Goal: Information Seeking & Learning: Check status

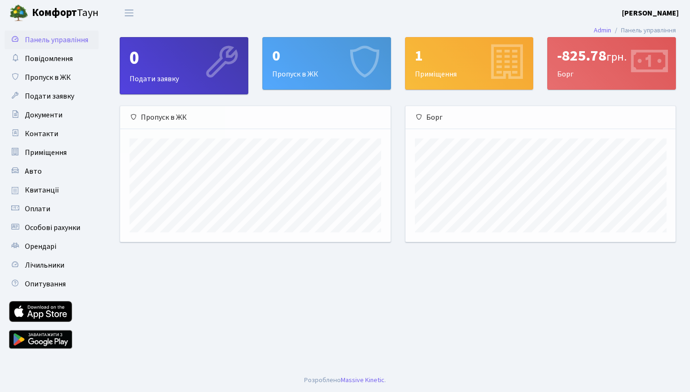
scroll to position [136, 270]
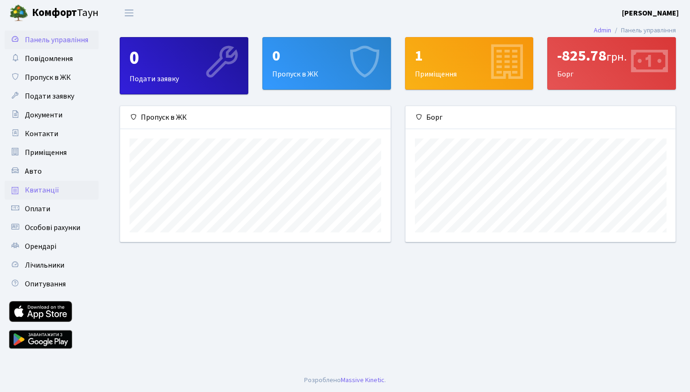
click at [42, 188] on span "Квитанції" at bounding box center [42, 190] width 34 height 10
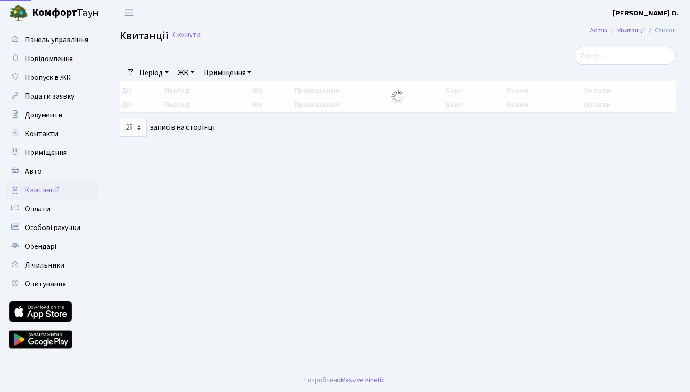
select select "25"
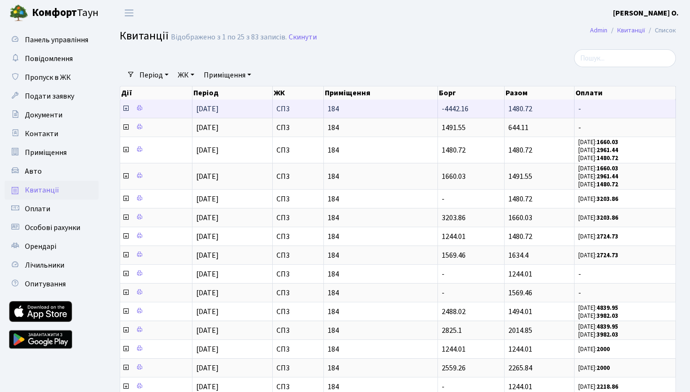
click at [127, 108] on icon at bounding box center [126, 109] width 8 height 8
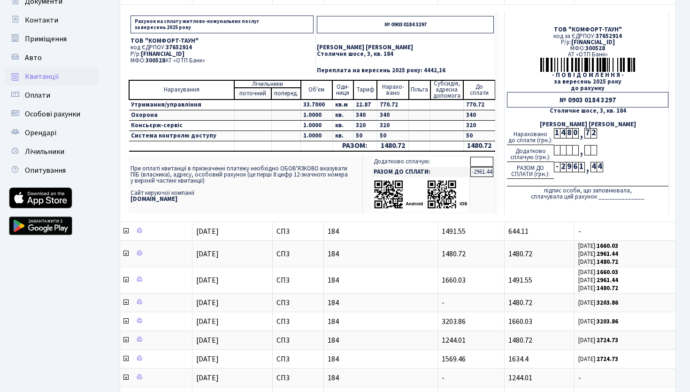
scroll to position [133, 0]
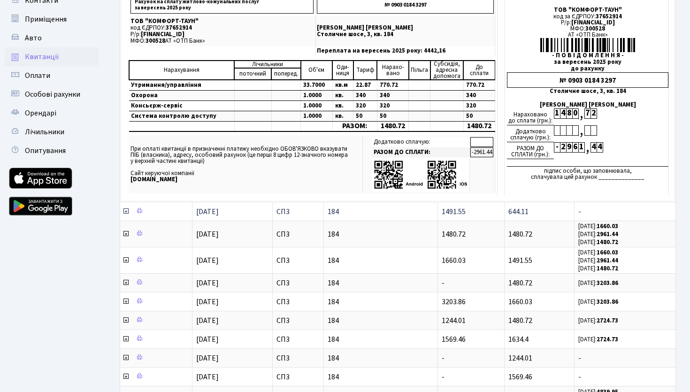
click at [126, 212] on icon at bounding box center [126, 212] width 8 height 8
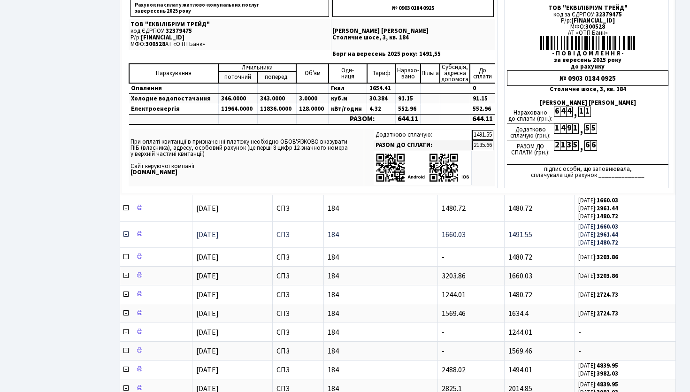
scroll to position [367, 0]
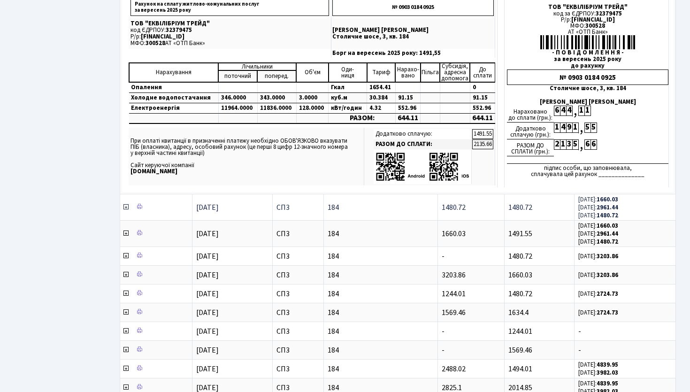
click at [125, 209] on icon at bounding box center [126, 207] width 8 height 8
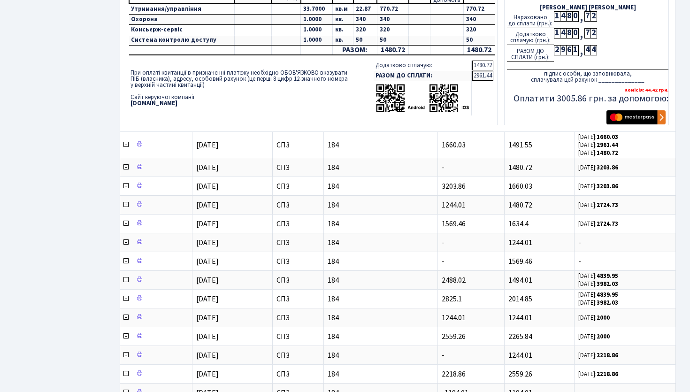
scroll to position [727, 0]
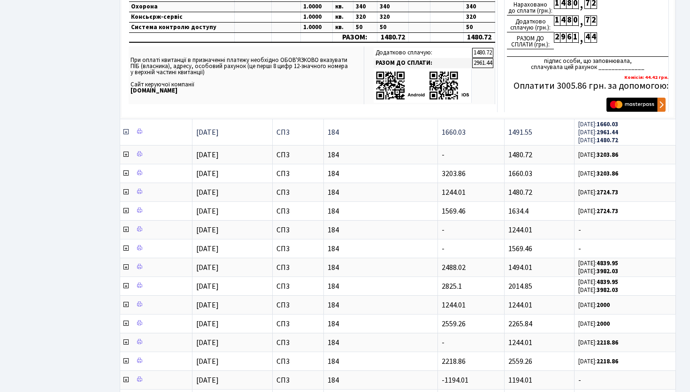
click at [125, 132] on icon at bounding box center [126, 132] width 8 height 8
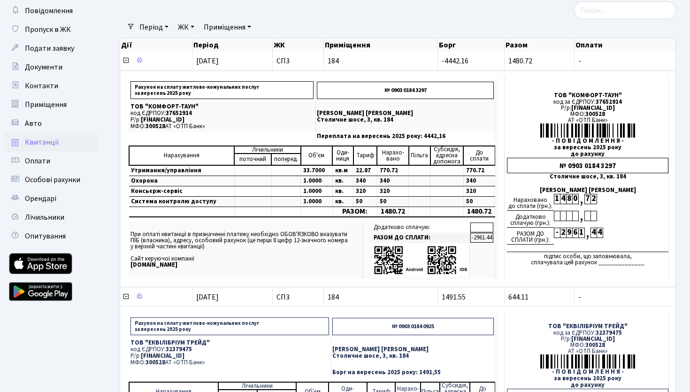
scroll to position [0, 0]
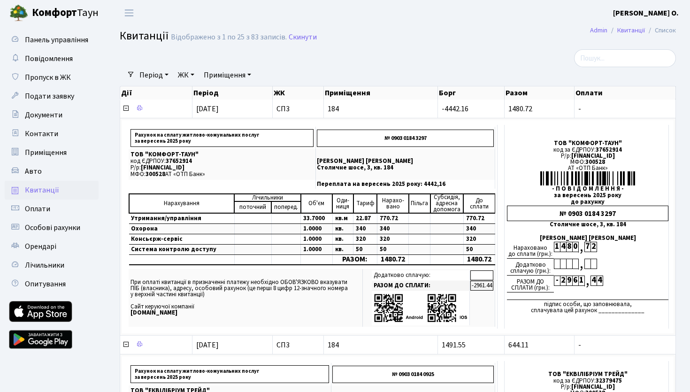
click at [40, 17] on b "Комфорт" at bounding box center [54, 12] width 45 height 15
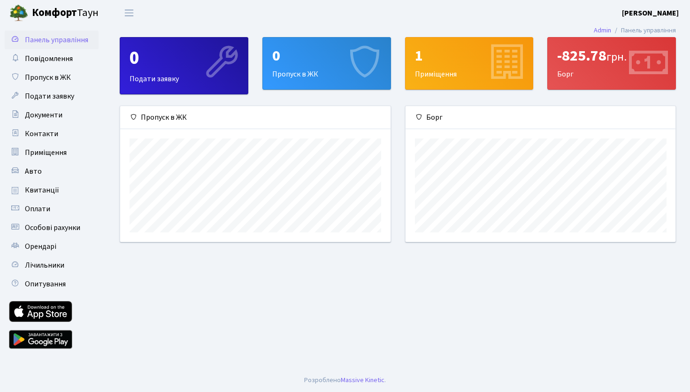
scroll to position [136, 270]
click at [39, 193] on span "Квитанції" at bounding box center [42, 190] width 34 height 10
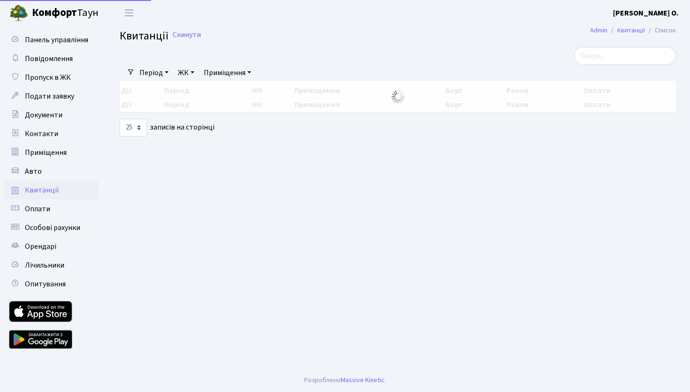
select select "25"
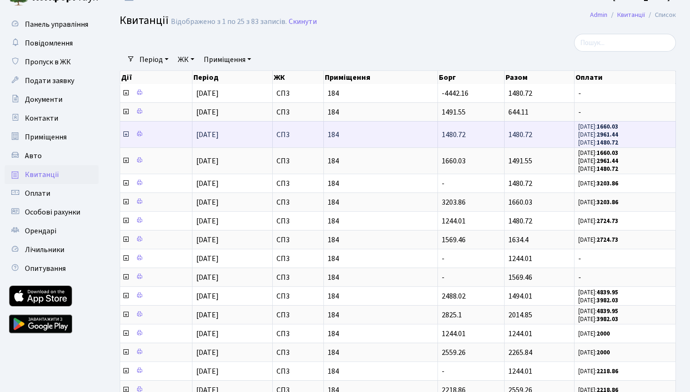
scroll to position [31, 0]
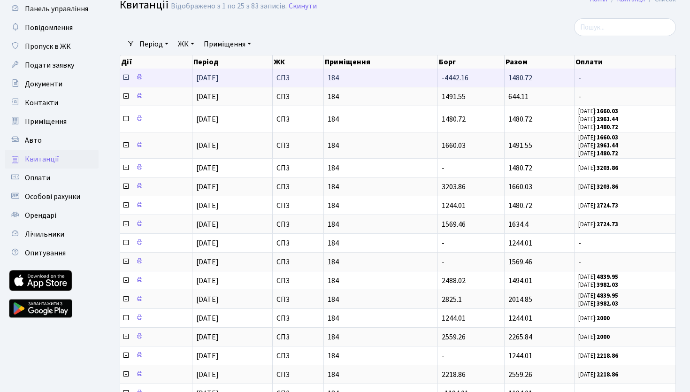
click at [578, 79] on td "-" at bounding box center [625, 78] width 101 height 18
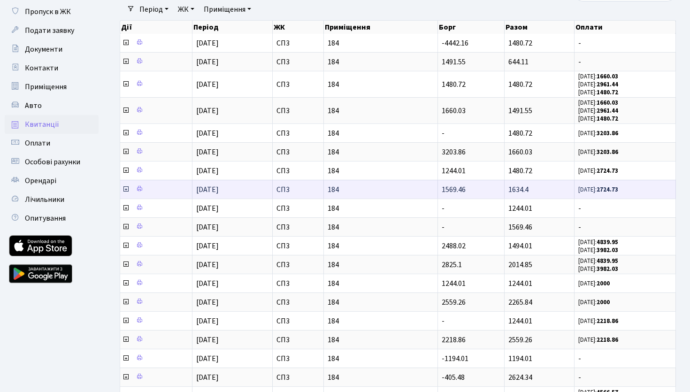
scroll to position [0, 0]
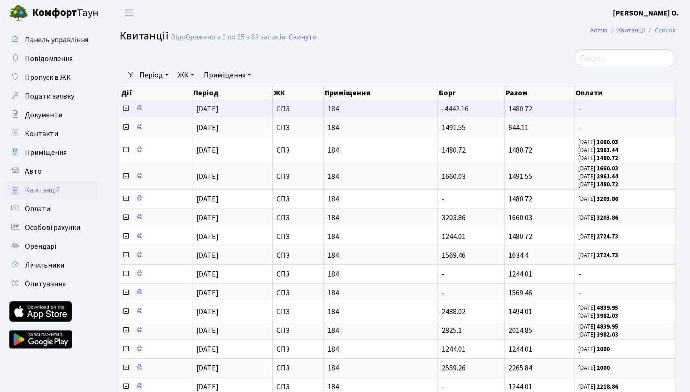
click at [124, 108] on icon at bounding box center [126, 109] width 8 height 8
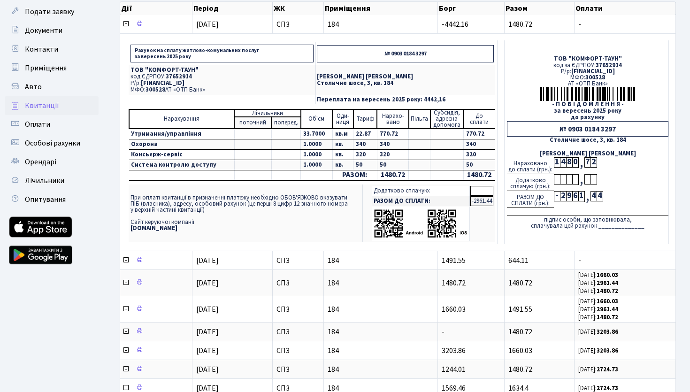
scroll to position [87, 0]
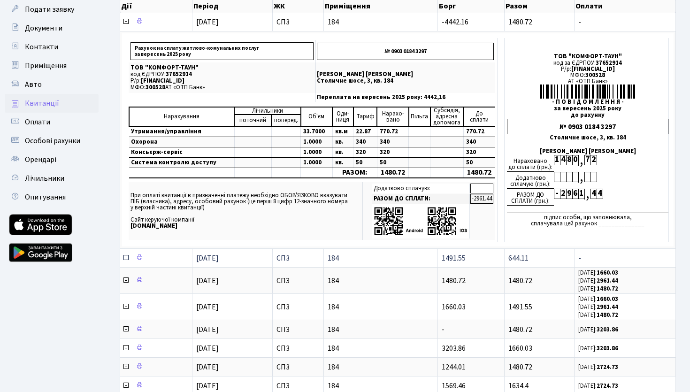
click at [124, 257] on icon at bounding box center [126, 258] width 8 height 8
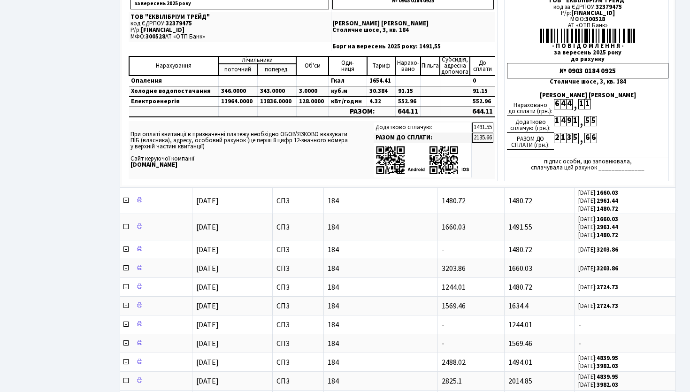
scroll to position [405, 0]
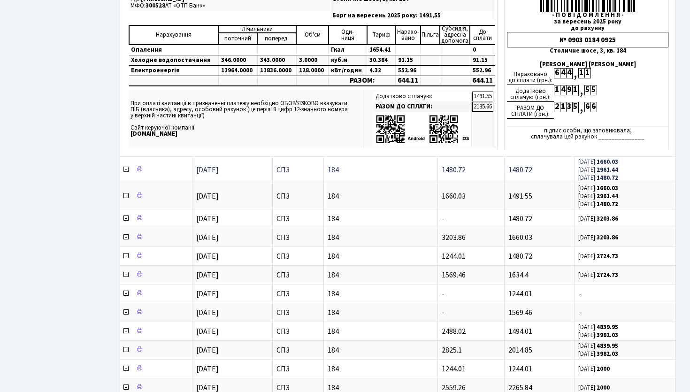
click at [125, 169] on icon at bounding box center [126, 170] width 8 height 8
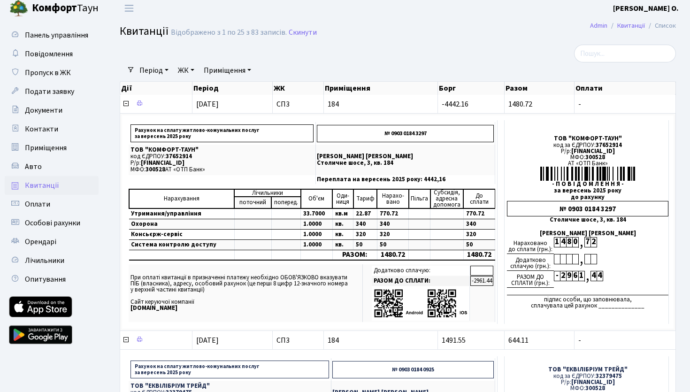
scroll to position [0, 0]
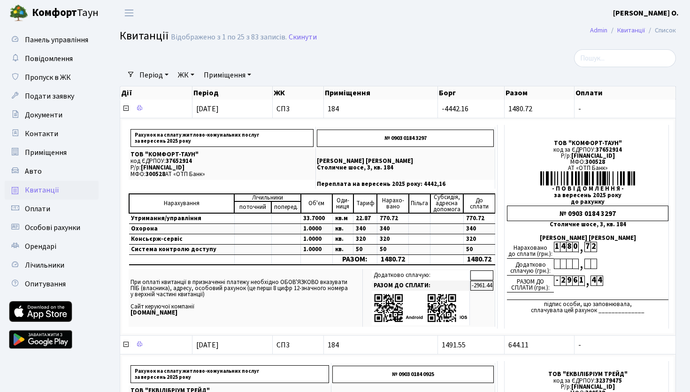
click at [48, 15] on b "Комфорт" at bounding box center [54, 12] width 45 height 15
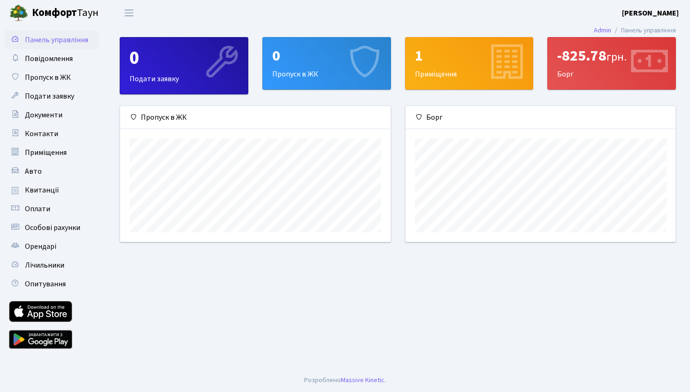
scroll to position [136, 270]
click at [578, 80] on div "-825.78 грн. Борг" at bounding box center [612, 64] width 128 height 52
click at [570, 67] on div "-825.78 грн. [GEOGRAPHIC_DATA]" at bounding box center [612, 64] width 128 height 52
click at [653, 62] on icon at bounding box center [648, 63] width 45 height 45
click at [70, 141] on link "Контакти" at bounding box center [52, 133] width 94 height 19
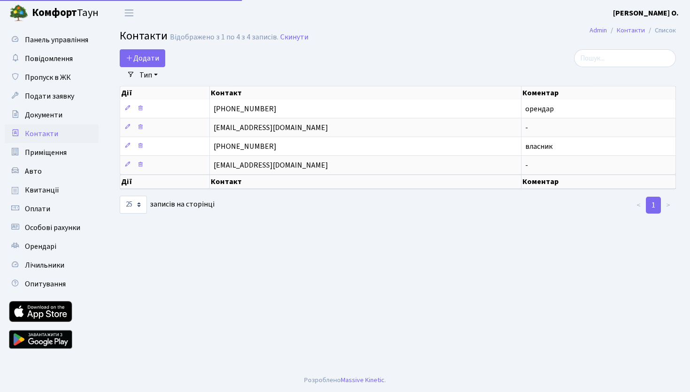
select select "25"
click at [47, 15] on b "Комфорт" at bounding box center [54, 12] width 45 height 15
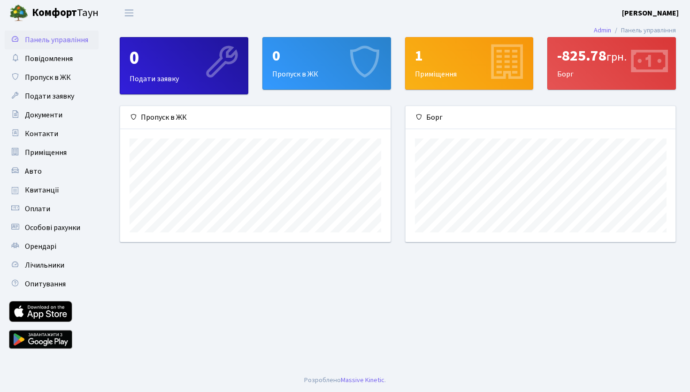
scroll to position [136, 270]
click at [604, 77] on div "-825.78 грн. Борг" at bounding box center [612, 64] width 128 height 52
click at [587, 58] on div "-825.78 грн." at bounding box center [611, 56] width 109 height 18
click at [51, 190] on span "Квитанції" at bounding box center [42, 190] width 34 height 10
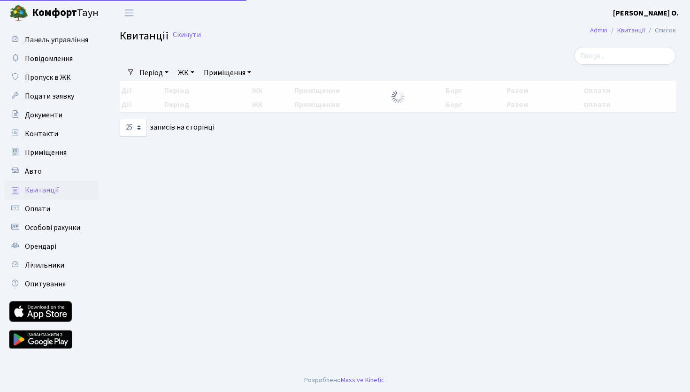
select select "25"
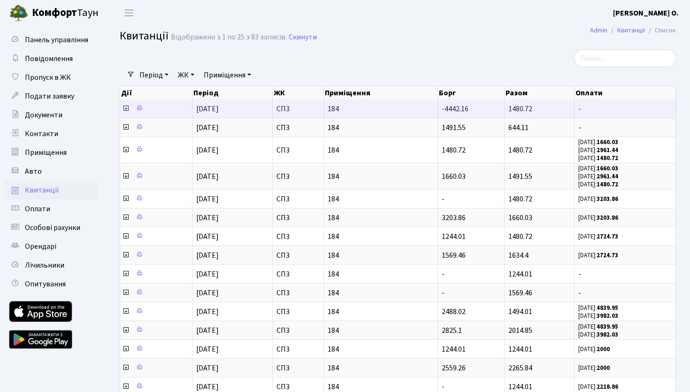
click at [125, 108] on icon at bounding box center [126, 109] width 8 height 8
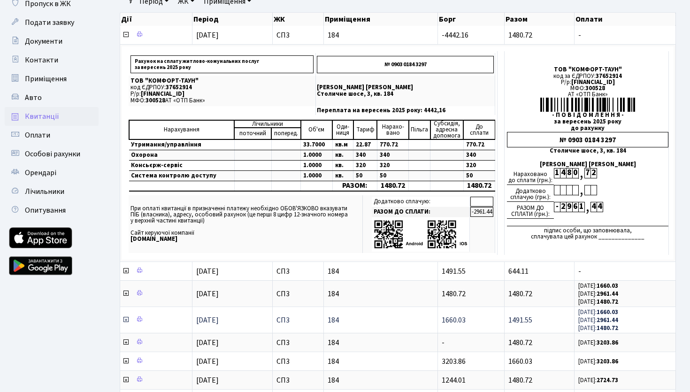
scroll to position [77, 0]
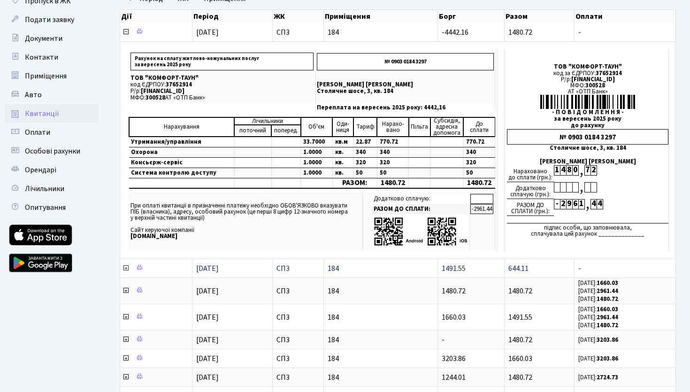
click at [126, 268] on icon at bounding box center [126, 268] width 8 height 8
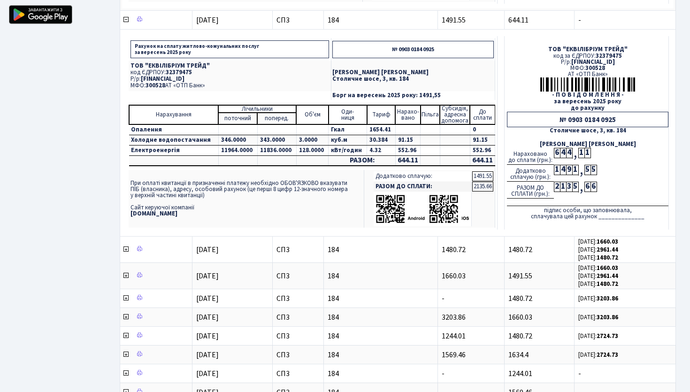
scroll to position [337, 0]
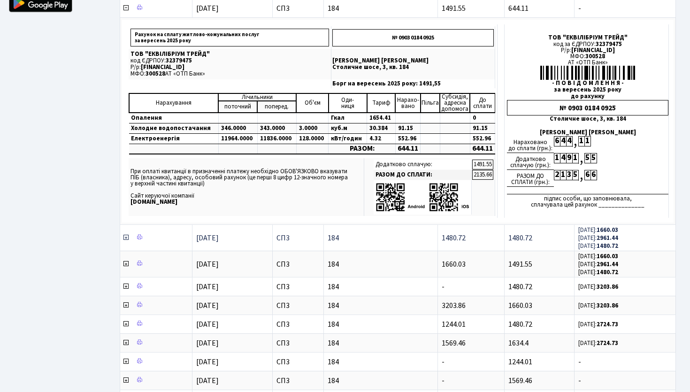
click at [125, 236] on icon at bounding box center [126, 238] width 8 height 8
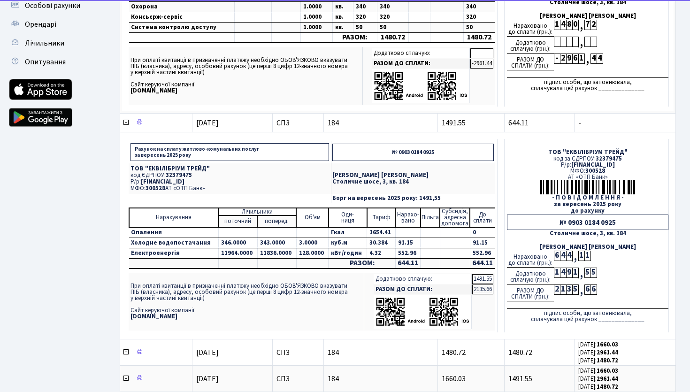
scroll to position [0, 0]
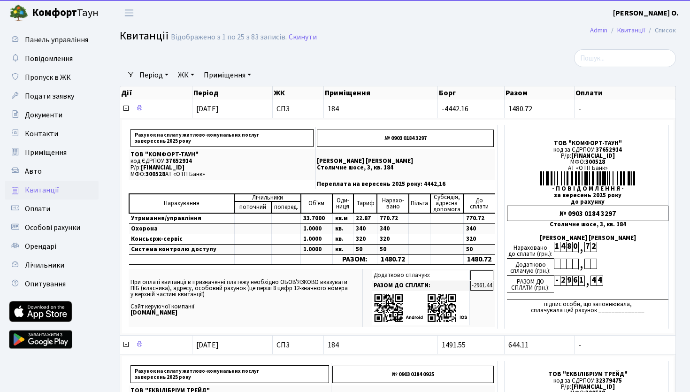
click at [55, 14] on b "Комфорт" at bounding box center [54, 12] width 45 height 15
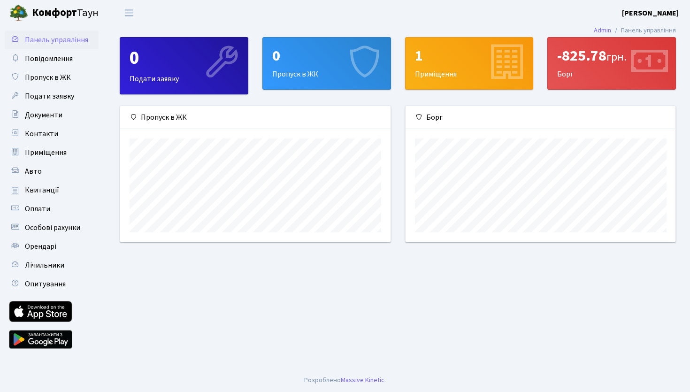
scroll to position [136, 270]
click at [573, 54] on div "-825.78 грн." at bounding box center [611, 56] width 109 height 18
click at [569, 77] on div "-825.78 грн. [GEOGRAPHIC_DATA]" at bounding box center [612, 64] width 128 height 52
click at [626, 67] on icon at bounding box center [648, 63] width 45 height 45
click at [604, 52] on div "-825.78 грн." at bounding box center [611, 56] width 109 height 18
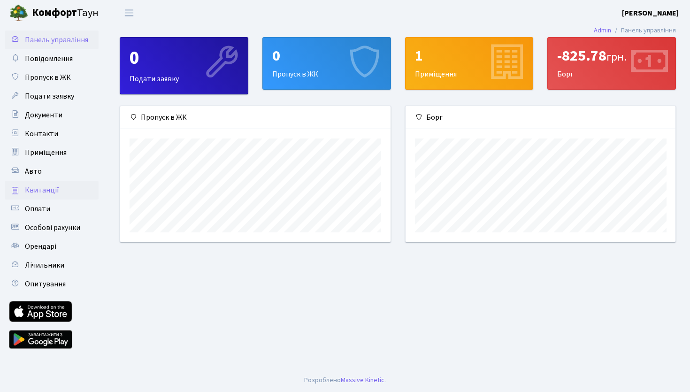
click at [56, 186] on span "Квитанції" at bounding box center [42, 190] width 34 height 10
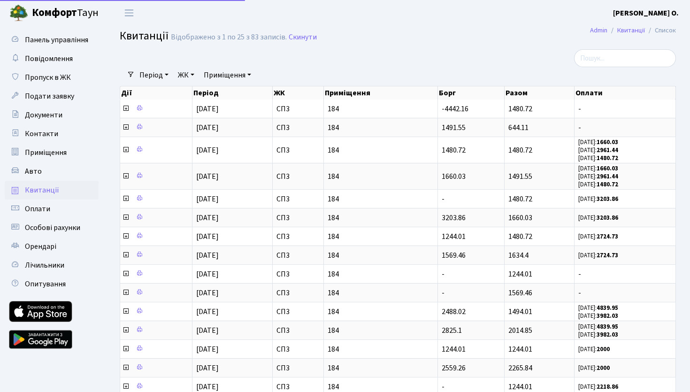
select select "25"
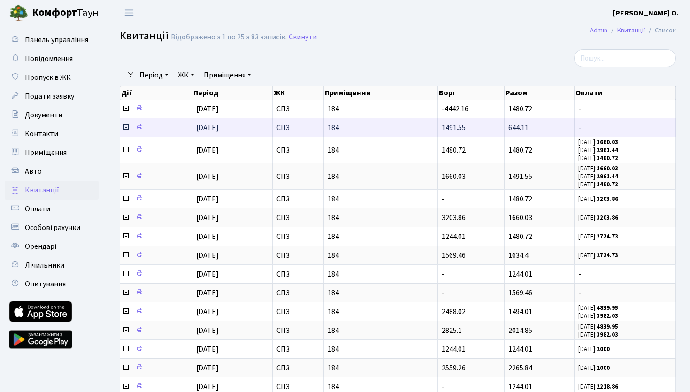
click at [125, 126] on icon at bounding box center [126, 127] width 8 height 8
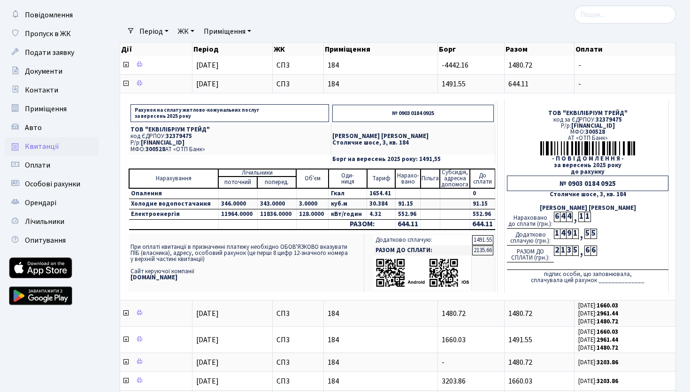
scroll to position [40, 0]
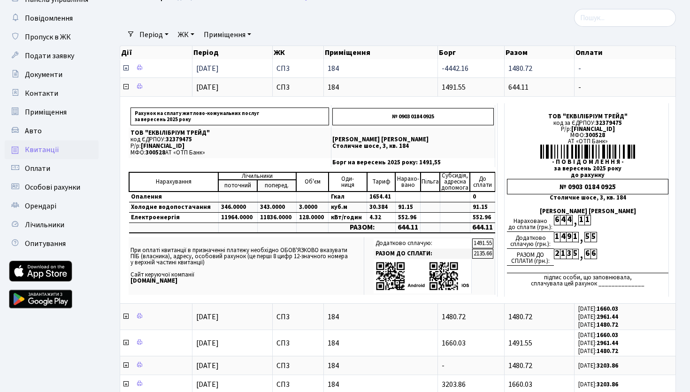
click at [126, 66] on icon at bounding box center [126, 68] width 8 height 8
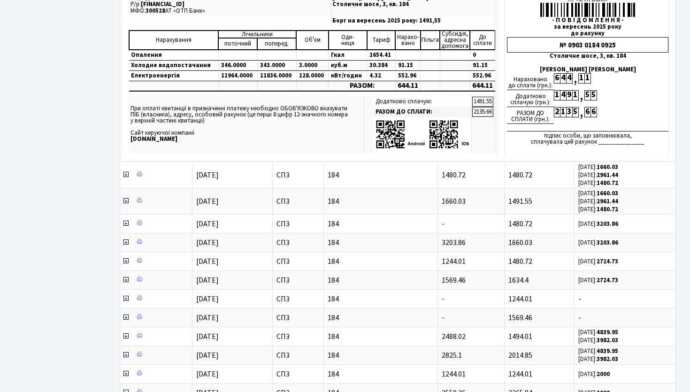
scroll to position [401, 0]
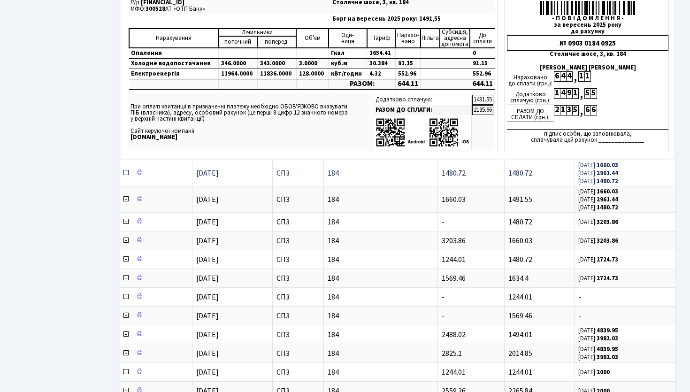
click at [126, 171] on icon at bounding box center [126, 173] width 8 height 8
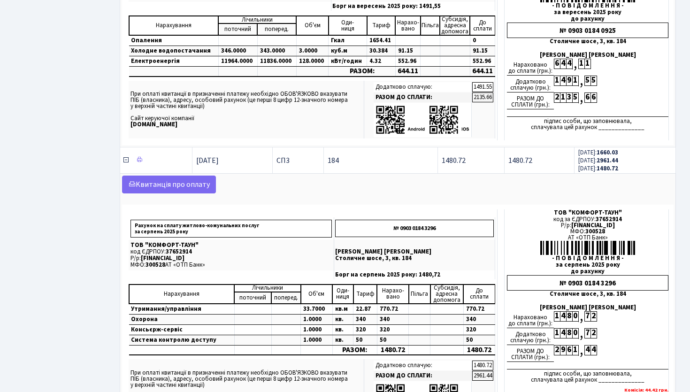
scroll to position [415, 0]
click at [123, 160] on icon at bounding box center [126, 160] width 8 height 8
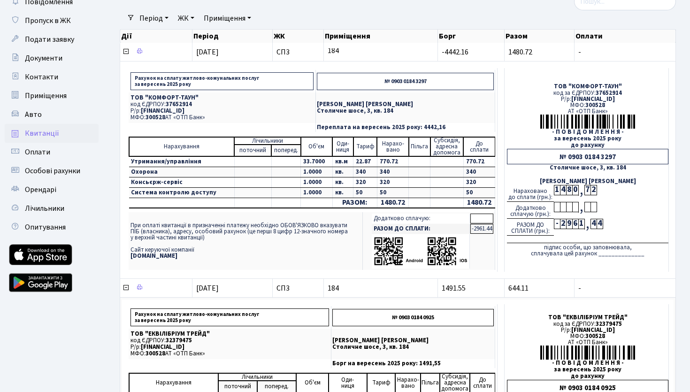
scroll to position [0, 0]
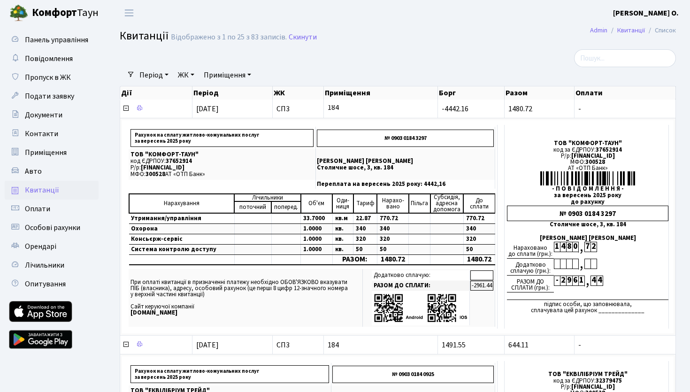
click at [70, 14] on b "Комфорт" at bounding box center [54, 12] width 45 height 15
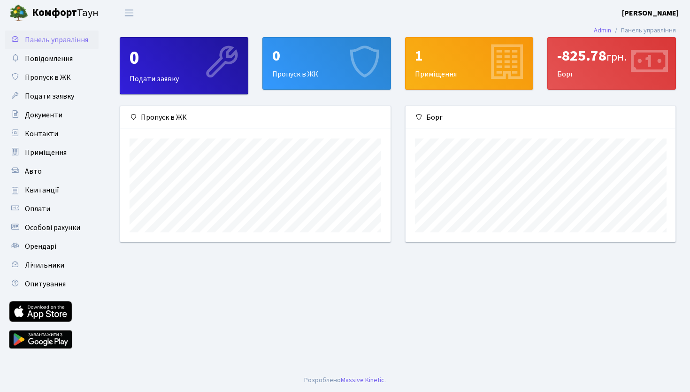
scroll to position [136, 270]
click at [43, 196] on link "Квитанції" at bounding box center [52, 190] width 94 height 19
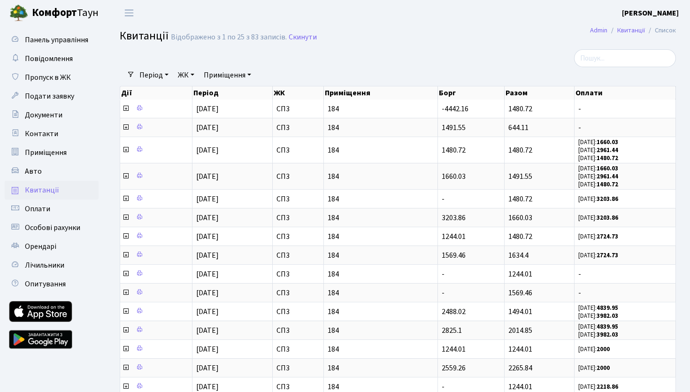
select select "25"
click at [538, 108] on td "1480.72" at bounding box center [540, 109] width 70 height 18
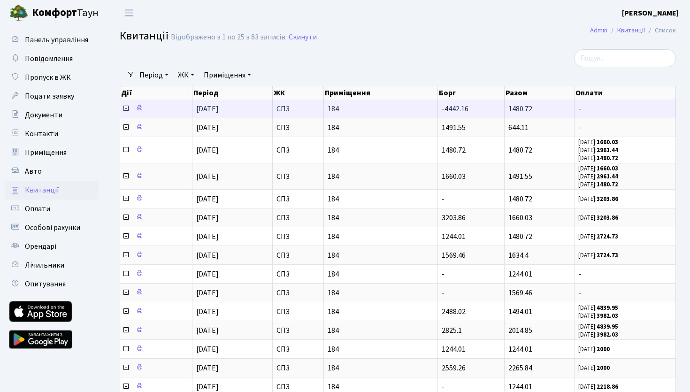
click at [541, 110] on td "1480.72" at bounding box center [540, 109] width 70 height 18
click at [124, 107] on icon at bounding box center [126, 109] width 8 height 8
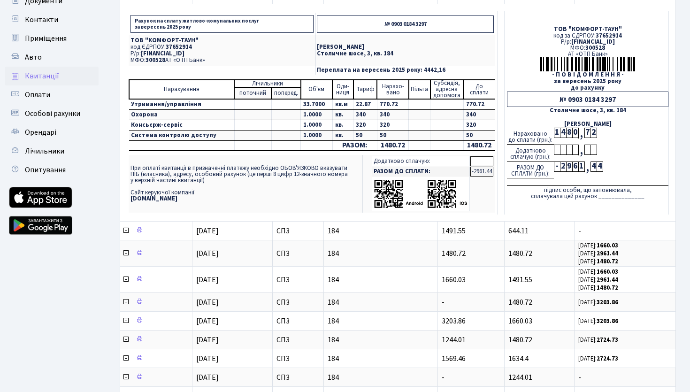
scroll to position [116, 0]
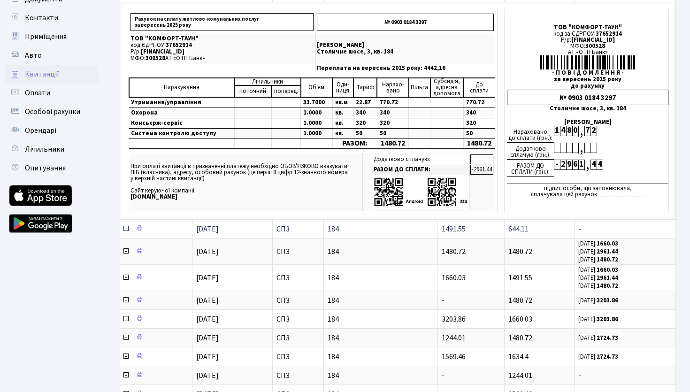
click at [126, 227] on icon at bounding box center [126, 229] width 8 height 8
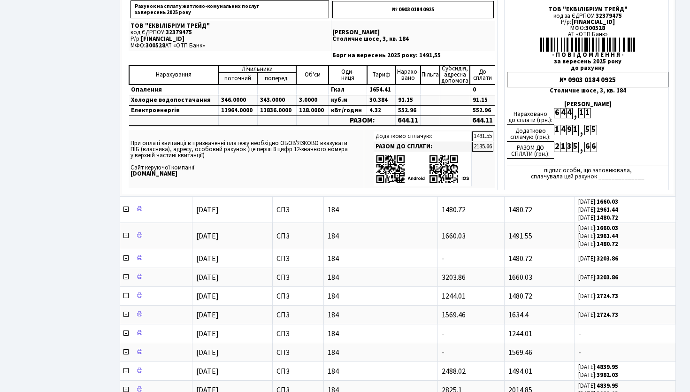
scroll to position [361, 0]
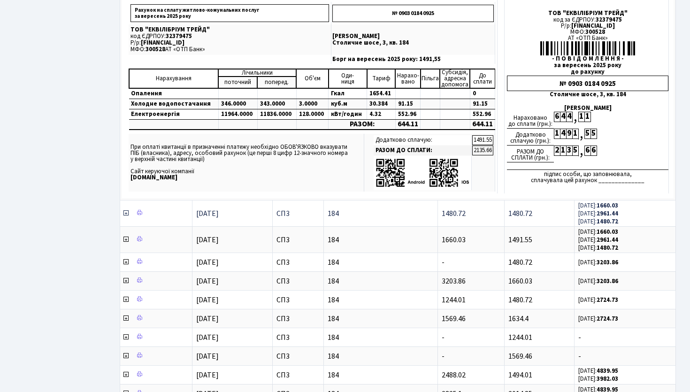
click at [125, 212] on icon at bounding box center [126, 213] width 8 height 8
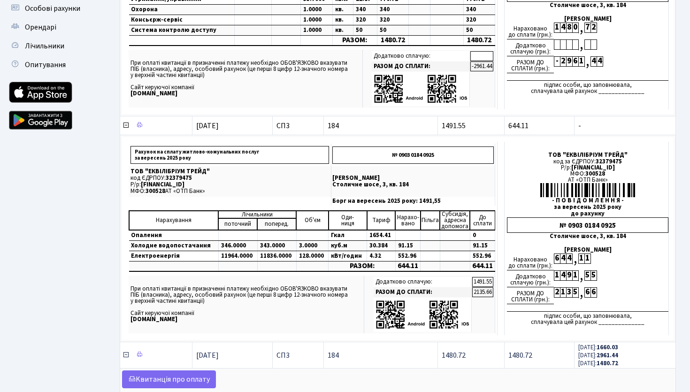
scroll to position [0, 0]
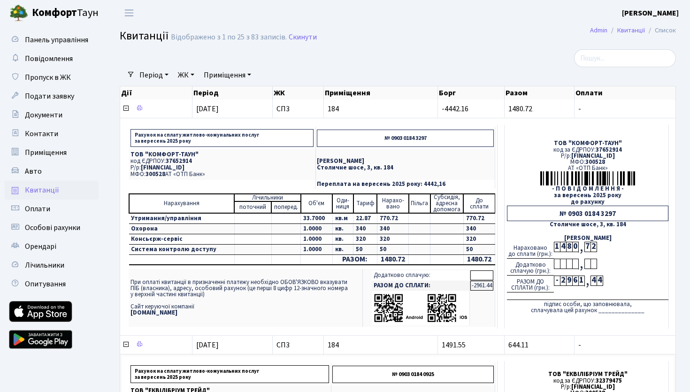
drag, startPoint x: 547, startPoint y: 155, endPoint x: 667, endPoint y: 159, distance: 119.8
click at [667, 159] on td "ТОВ "КОМФОРТ-ТАУН" код за ЄДРПОУ: 37652914 Р/р: UA063005280000026000000026495 М…" at bounding box center [587, 227] width 164 height 204
copy td "UA063005280000026000000026495"
drag, startPoint x: 557, startPoint y: 195, endPoint x: 618, endPoint y: 217, distance: 65.3
click at [618, 217] on td "ТОВ "КОМФОРТ-ТАУН" код за ЄДРПОУ: 37652914 Р/р: UA063005280000026000000026495 М…" at bounding box center [587, 227] width 164 height 204
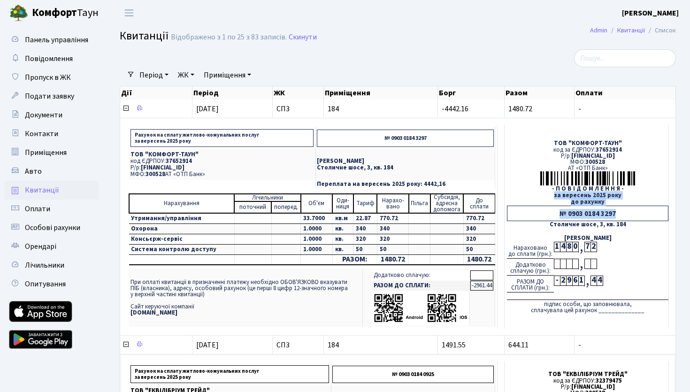
copy td "за вересень 2025 року до рахунку № 0903 0184 3297"
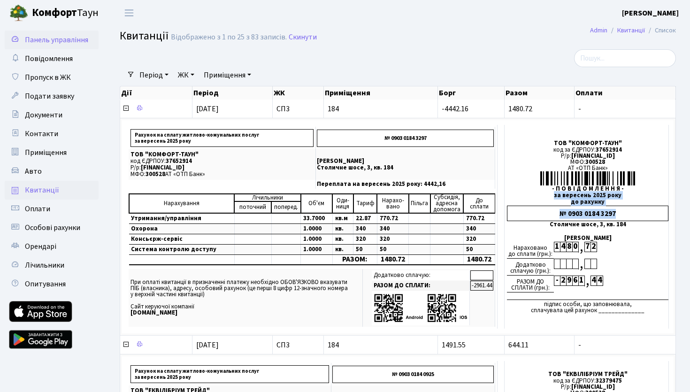
click at [58, 46] on link "Панель управління" at bounding box center [52, 40] width 94 height 19
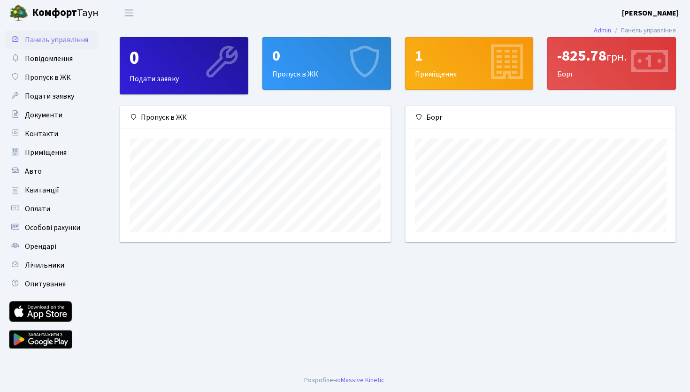
scroll to position [136, 270]
click at [56, 13] on b "Комфорт" at bounding box center [54, 12] width 45 height 15
click at [218, 69] on icon at bounding box center [221, 63] width 45 height 45
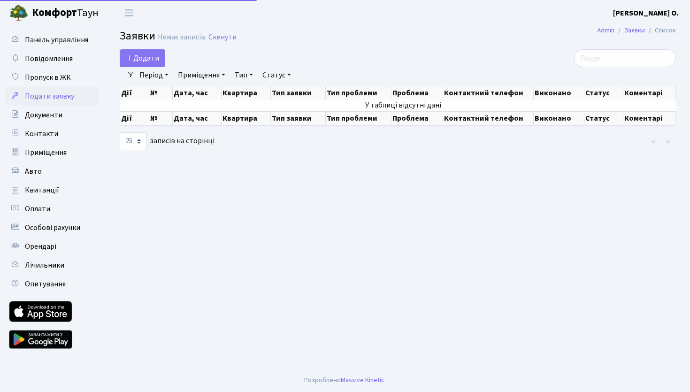
select select "25"
click at [132, 58] on icon at bounding box center [130, 58] width 8 height 8
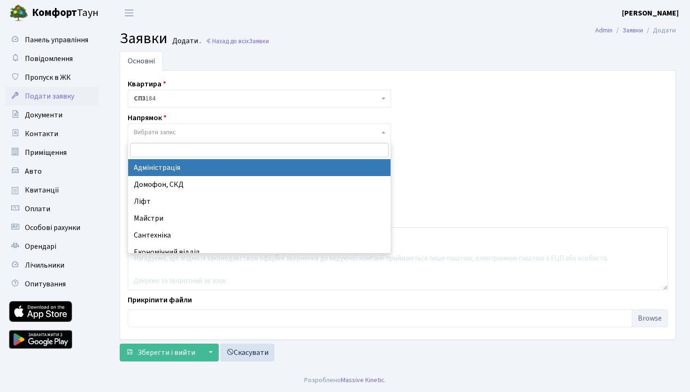
click at [162, 130] on span "Вибрати запис" at bounding box center [155, 132] width 42 height 9
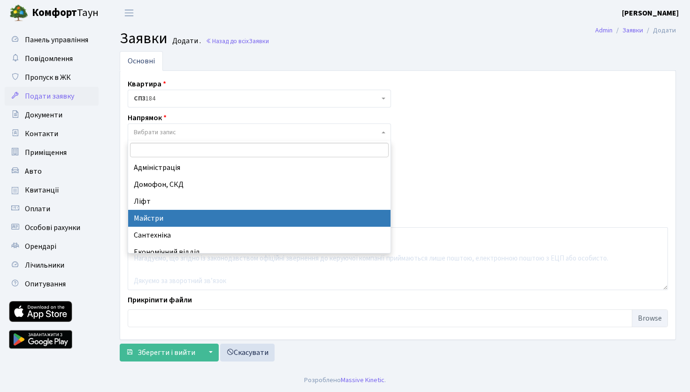
scroll to position [61, 0]
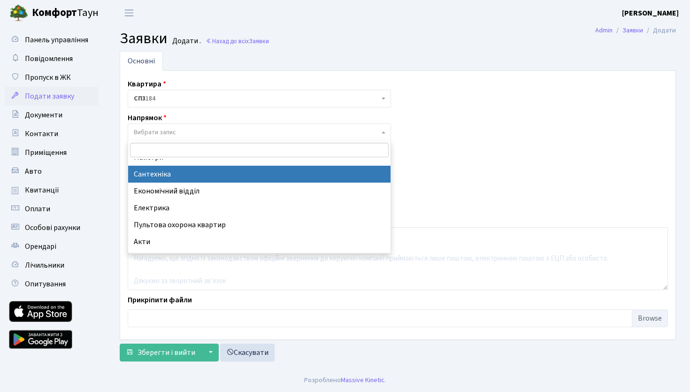
click at [338, 8] on header "Комфорт Таун Ланськой С. О. Мій обліковий запис Вийти" at bounding box center [345, 13] width 690 height 26
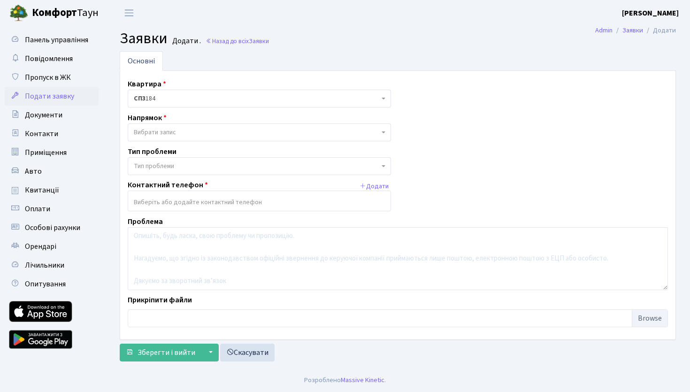
click at [56, 12] on b "Комфорт" at bounding box center [54, 12] width 45 height 15
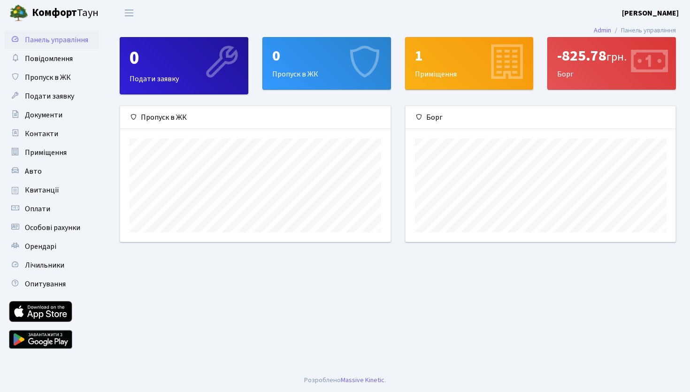
scroll to position [136, 270]
